Goal: Task Accomplishment & Management: Manage account settings

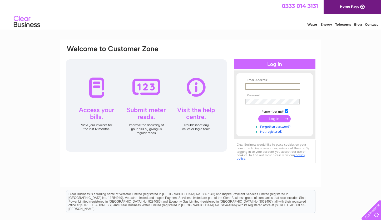
click at [267, 89] on input "text" at bounding box center [272, 86] width 55 height 6
type input "[EMAIL_ADDRESS][DOMAIN_NAME]"
click at [288, 87] on input "[EMAIL_ADDRESS][DOMAIN_NAME]" at bounding box center [272, 86] width 54 height 6
click at [288, 87] on input "[EMAIL_ADDRESS][DOMAIN_NAME]" at bounding box center [272, 86] width 55 height 6
click at [258, 115] on input "submit" at bounding box center [274, 118] width 32 height 7
